Goal: Information Seeking & Learning: Learn about a topic

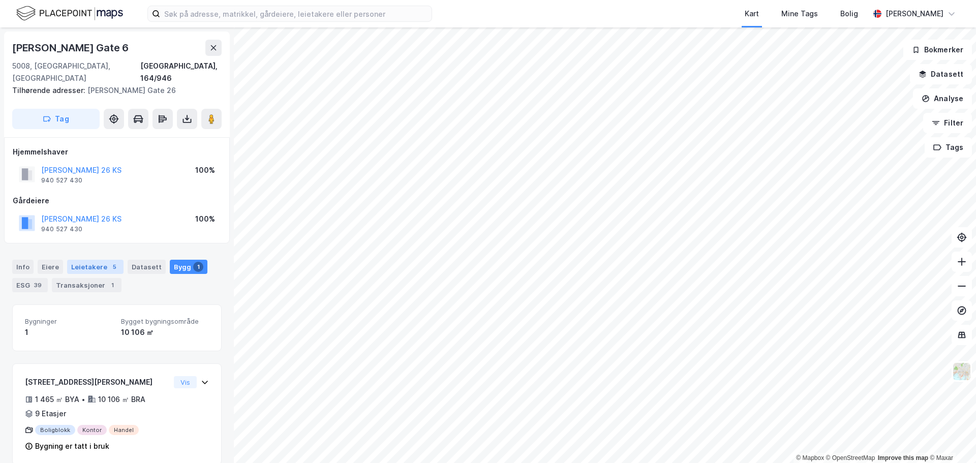
click at [104, 260] on div "Leietakere 5" at bounding box center [95, 267] width 56 height 14
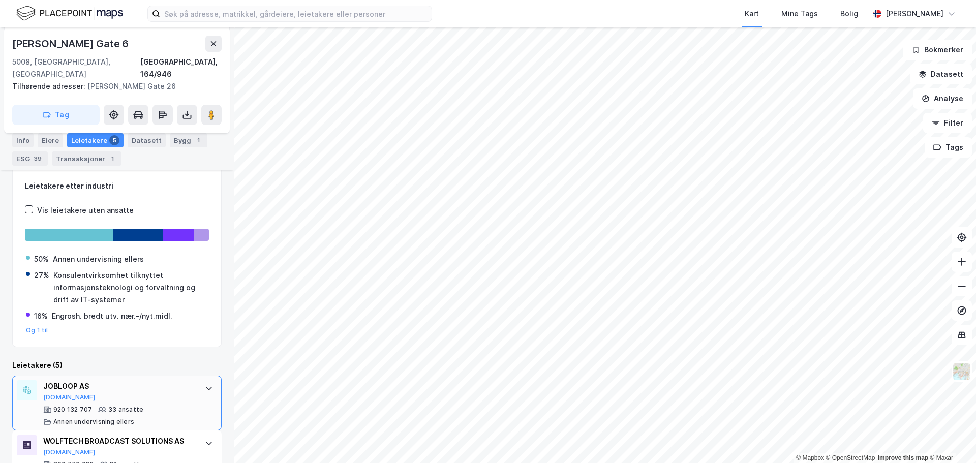
scroll to position [86, 0]
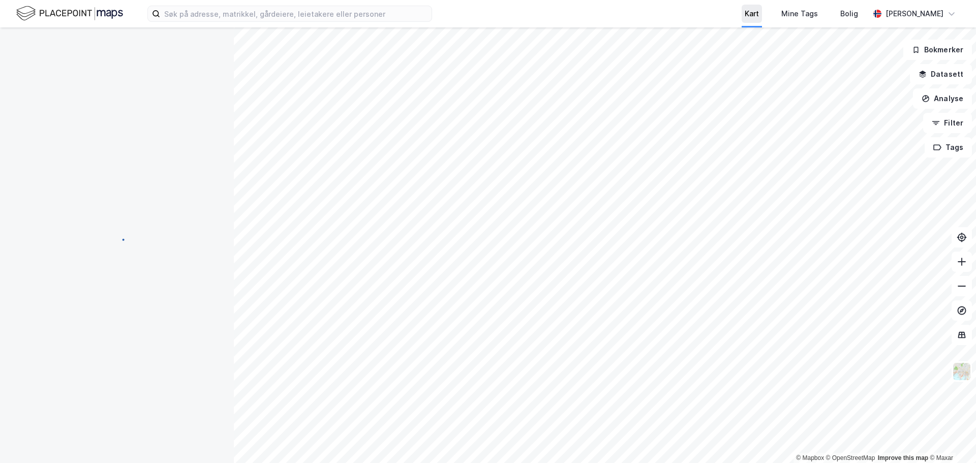
scroll to position [34, 0]
